Goal: Find specific page/section

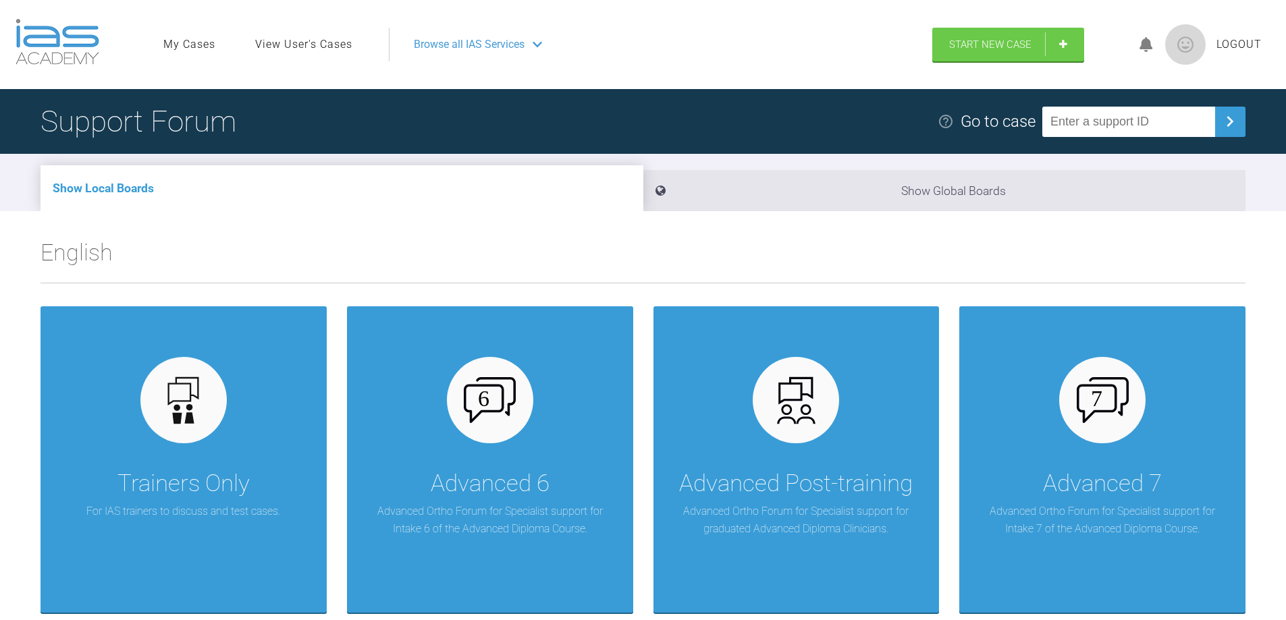
click at [1086, 125] on input "text" at bounding box center [1128, 122] width 173 height 30
type input "WPBBXL9V"
click at [1229, 124] on img at bounding box center [1230, 122] width 22 height 22
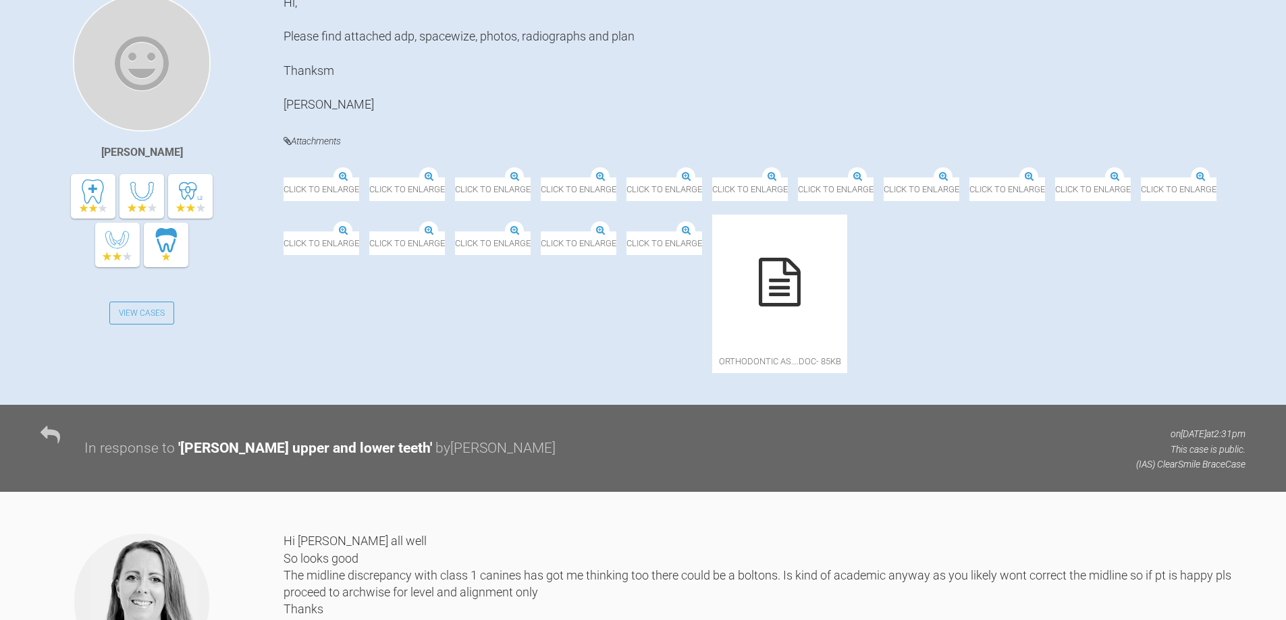
scroll to position [344, 0]
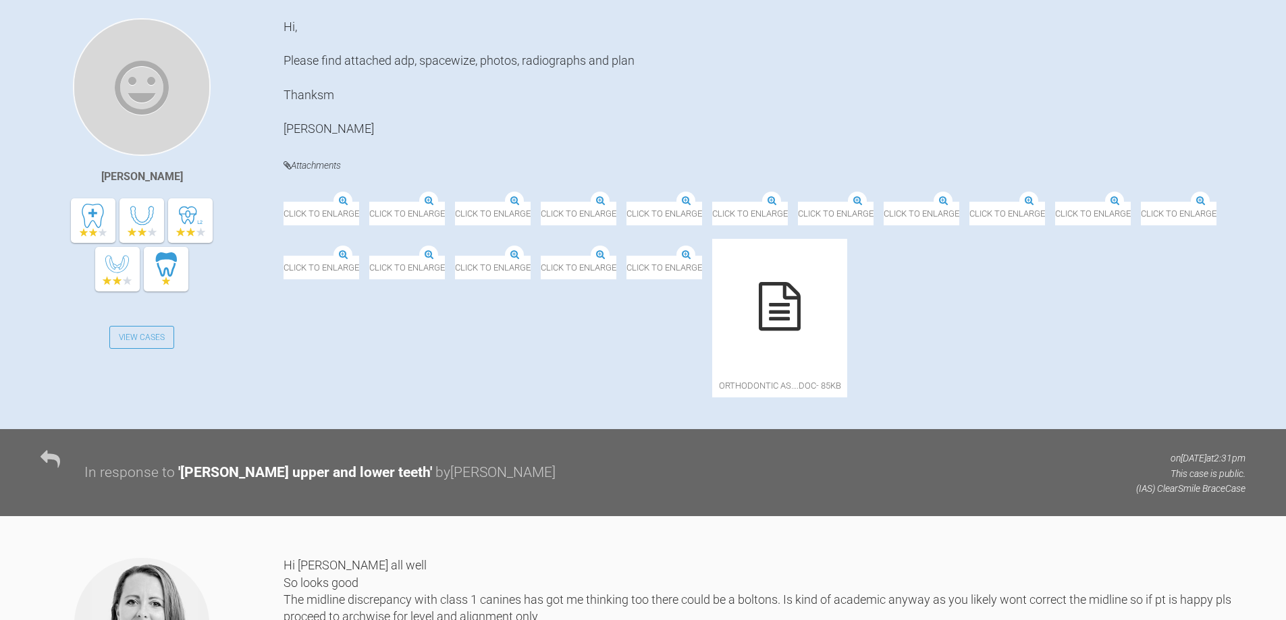
click at [284, 203] on img at bounding box center [284, 203] width 0 height 0
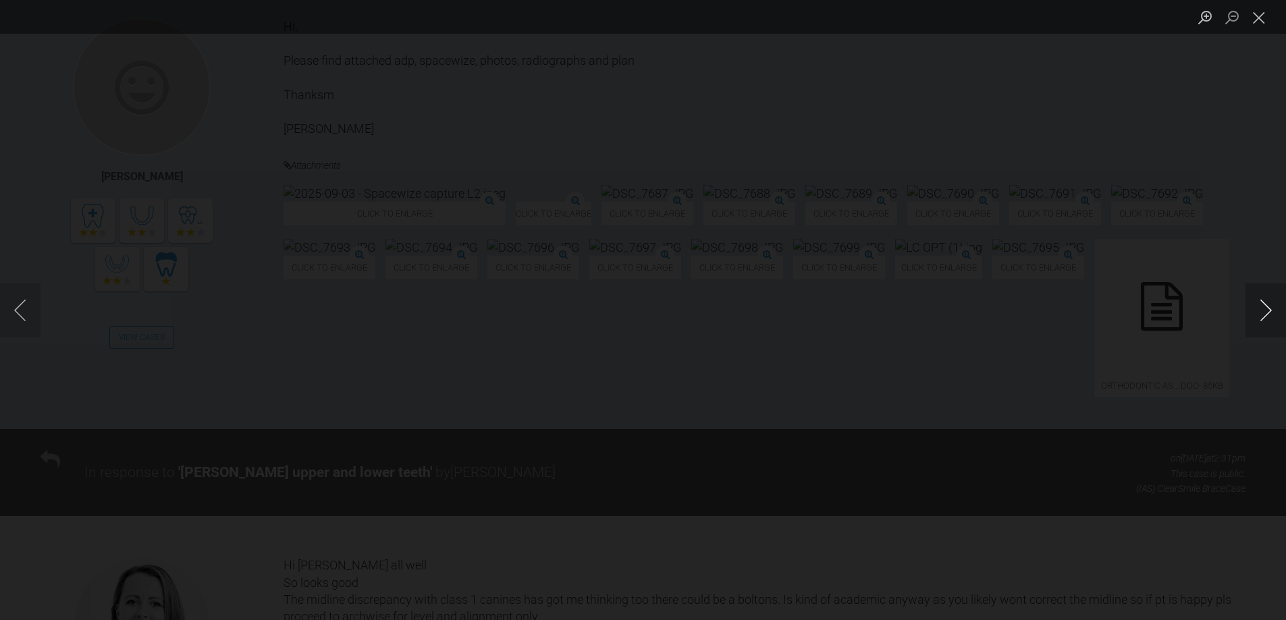
click at [1271, 304] on button "Next image" at bounding box center [1266, 311] width 41 height 54
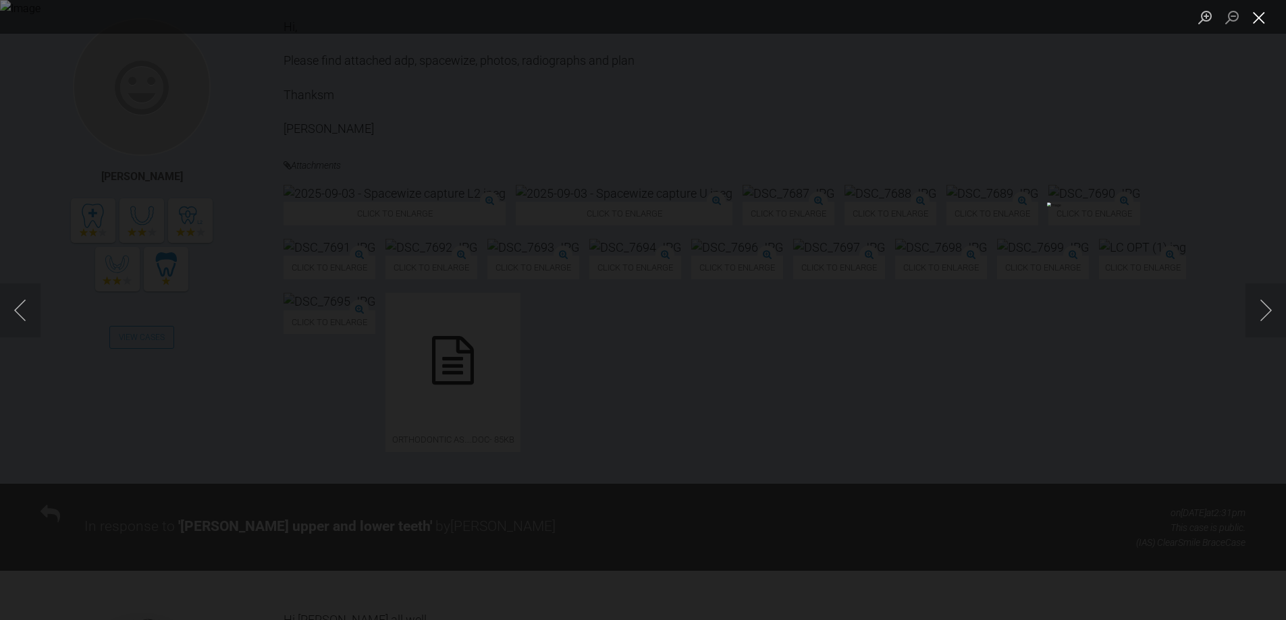
click at [1260, 18] on button "Close lightbox" at bounding box center [1259, 17] width 27 height 24
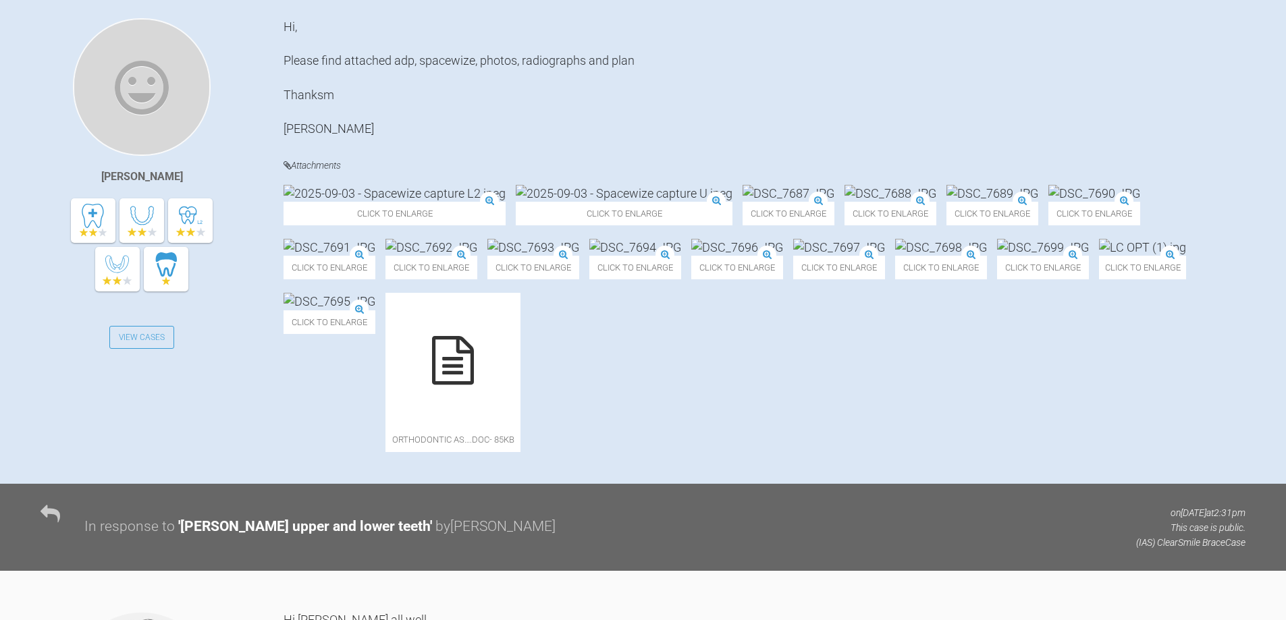
click at [516, 202] on img at bounding box center [624, 193] width 217 height 17
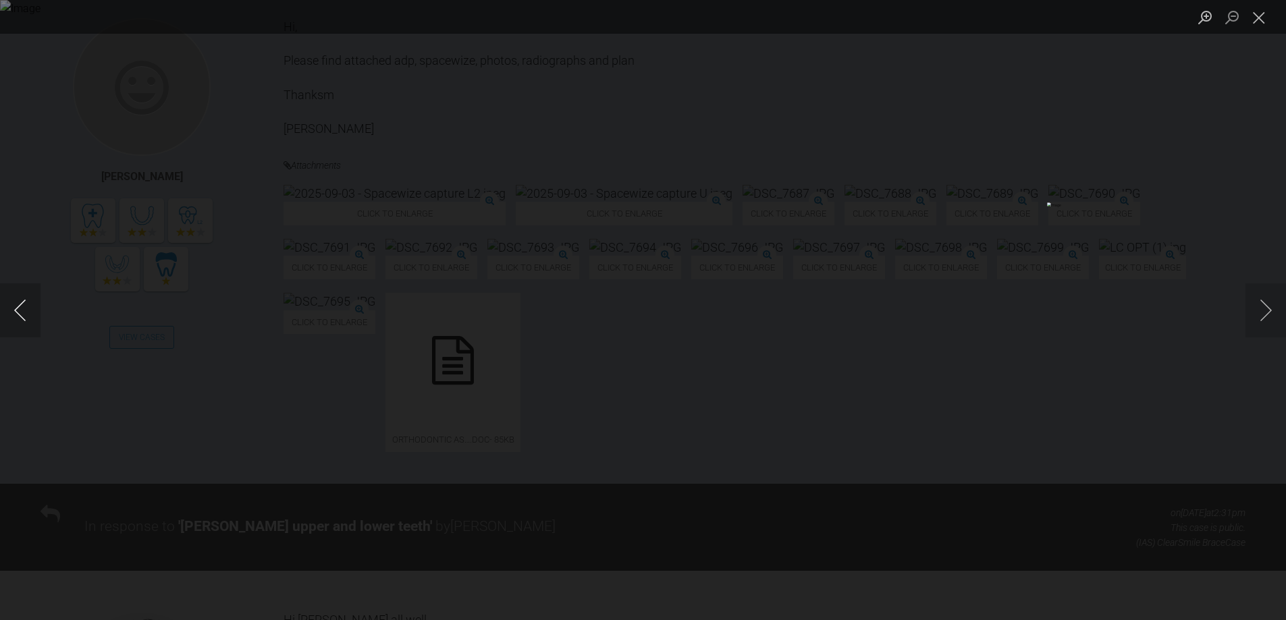
click at [15, 309] on button "Previous image" at bounding box center [20, 311] width 41 height 54
click at [1260, 20] on button "Close lightbox" at bounding box center [1259, 17] width 27 height 24
